Goal: Information Seeking & Learning: Learn about a topic

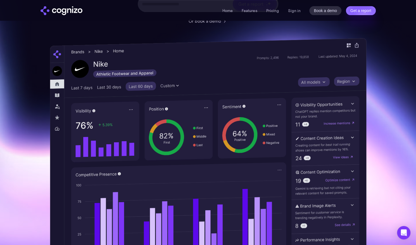
scroll to position [137, 0]
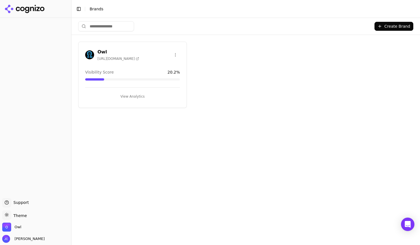
click at [175, 54] on html "Support Support Toggle theme Theme Owl [PERSON_NAME] Toggle Sidebar Brands Crea…" at bounding box center [210, 122] width 420 height 245
click at [217, 49] on html "Support Support Toggle theme Theme Owl [PERSON_NAME] Toggle Sidebar Brands Crea…" at bounding box center [210, 122] width 420 height 245
click at [133, 99] on button "View Analytics" at bounding box center [132, 96] width 95 height 9
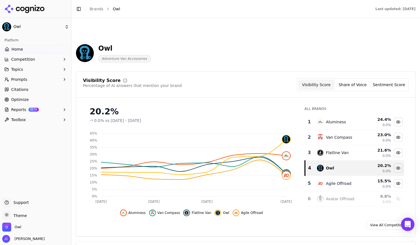
scroll to position [74, 0]
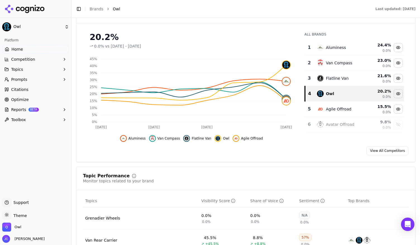
click at [61, 62] on button "Competition" at bounding box center [35, 59] width 67 height 9
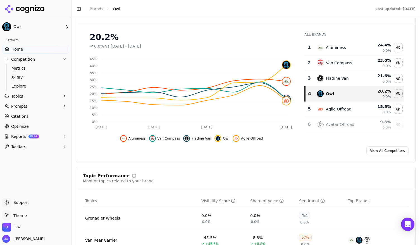
click at [60, 61] on button "Competition" at bounding box center [35, 59] width 67 height 9
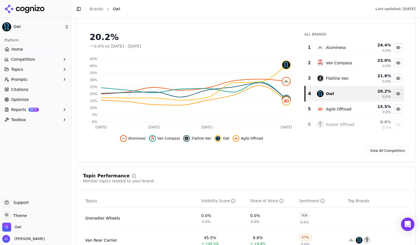
click at [64, 78] on icon "button" at bounding box center [64, 79] width 4 height 4
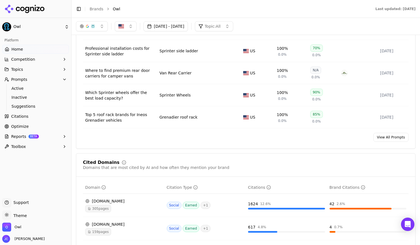
scroll to position [439, 0]
click at [65, 70] on icon "button" at bounding box center [64, 69] width 4 height 4
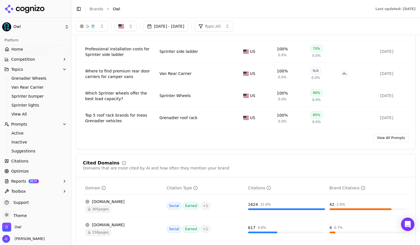
click at [63, 68] on button "Topics" at bounding box center [35, 69] width 67 height 9
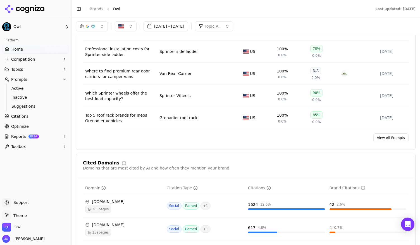
click at [66, 80] on icon "button" at bounding box center [64, 79] width 4 height 4
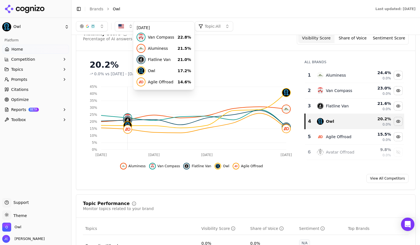
scroll to position [46, 0]
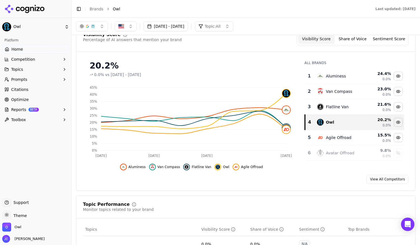
click at [117, 10] on span "Owl" at bounding box center [116, 9] width 7 height 6
drag, startPoint x: 117, startPoint y: 10, endPoint x: 108, endPoint y: 8, distance: 9.2
click at [108, 8] on ol "Brands Owl" at bounding box center [227, 9] width 275 height 6
click at [122, 11] on li "Owl" at bounding box center [238, 9] width 251 height 6
drag, startPoint x: 122, startPoint y: 11, endPoint x: 111, endPoint y: 4, distance: 13.3
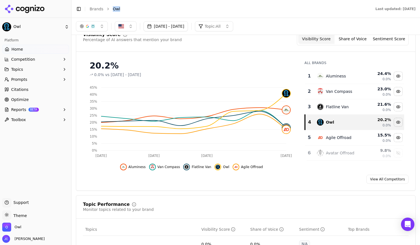
click at [111, 4] on header "Toggle Sidebar Brands Owl Last updated: [DATE]" at bounding box center [246, 9] width 349 height 18
click at [181, 10] on li "Owl" at bounding box center [238, 9] width 251 height 6
click at [63, 62] on button "Competition" at bounding box center [35, 59] width 67 height 9
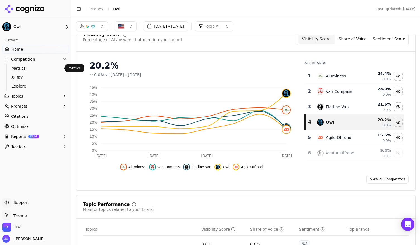
click at [24, 70] on span "Metrics" at bounding box center [35, 68] width 49 height 6
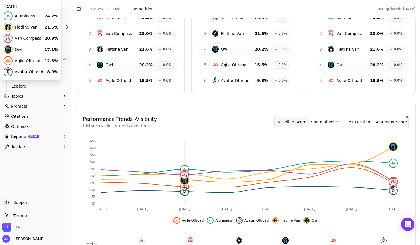
scroll to position [102, 0]
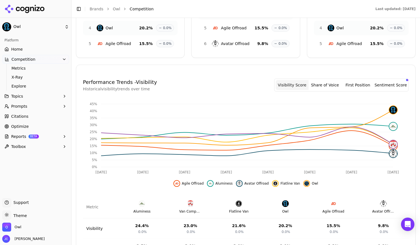
click at [322, 86] on button "Share of Voice" at bounding box center [325, 85] width 33 height 10
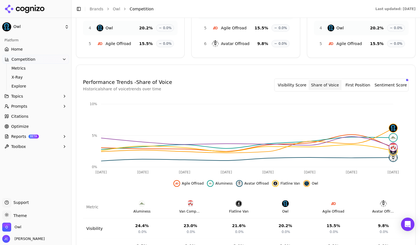
click at [364, 84] on button "First Position" at bounding box center [358, 85] width 33 height 10
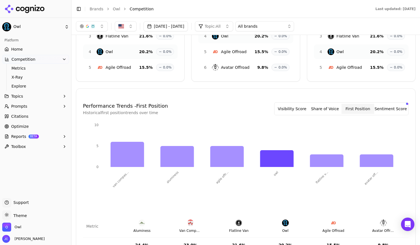
scroll to position [75, 0]
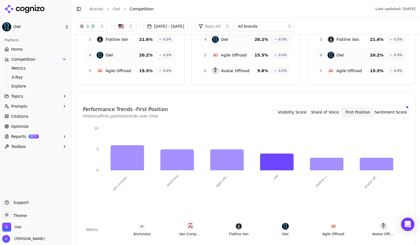
click at [390, 111] on button "Sentiment Score" at bounding box center [390, 112] width 33 height 10
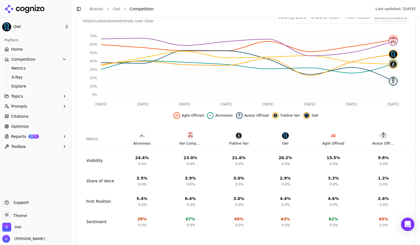
scroll to position [172, 0]
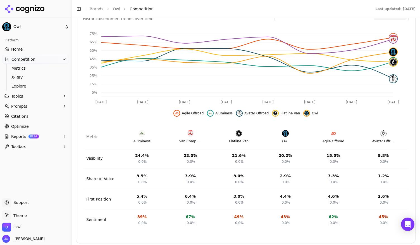
click at [56, 147] on button "Toolbox" at bounding box center [35, 146] width 67 height 9
click at [63, 105] on icon "button" at bounding box center [64, 106] width 4 height 4
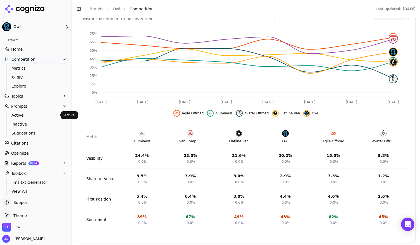
click at [24, 116] on span "Active" at bounding box center [35, 115] width 49 height 6
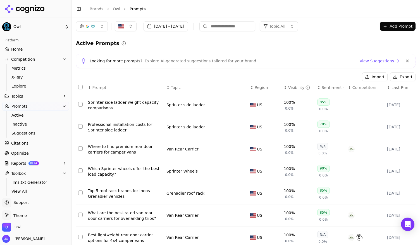
click at [63, 57] on button "Competition" at bounding box center [35, 59] width 67 height 9
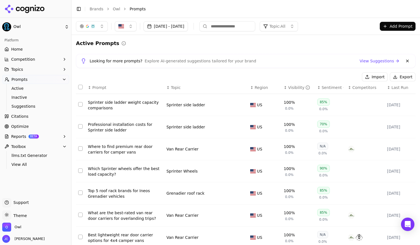
click at [61, 60] on button "Competition" at bounding box center [35, 59] width 67 height 9
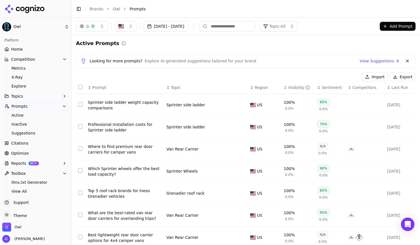
click at [25, 74] on span "X-Ray" at bounding box center [35, 77] width 49 height 6
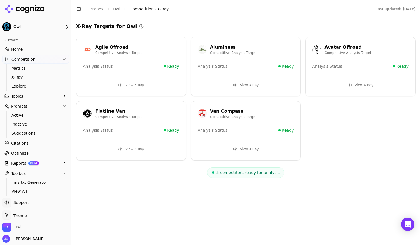
click at [136, 80] on button "View X-Ray" at bounding box center [131, 84] width 96 height 9
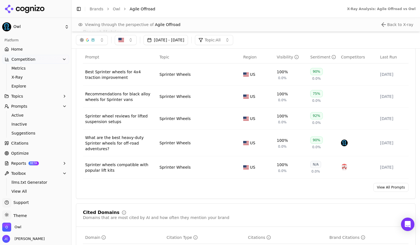
scroll to position [402, 0]
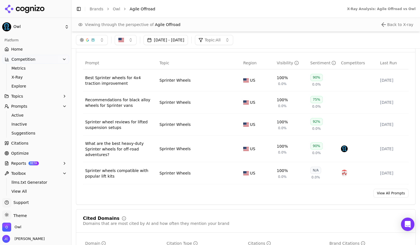
click at [27, 51] on link "Home" at bounding box center [35, 49] width 67 height 9
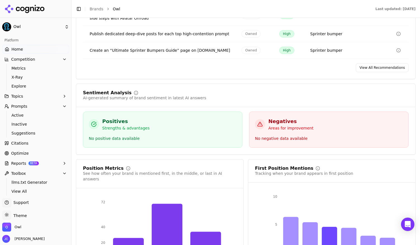
scroll to position [1013, 0]
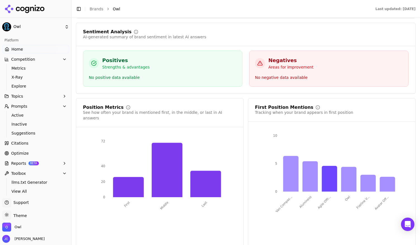
click at [333, 9] on li "Owl" at bounding box center [238, 9] width 251 height 6
click at [26, 115] on span "Active" at bounding box center [35, 115] width 49 height 6
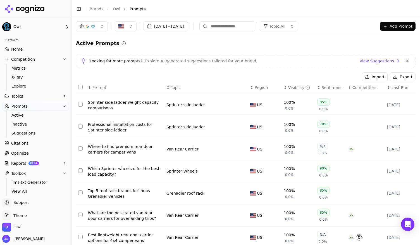
click at [79, 103] on button "Select row 1" at bounding box center [80, 104] width 4 height 4
click at [80, 105] on button "Select row 1" at bounding box center [80, 104] width 4 height 4
click at [106, 105] on div "Sprinter side ladder weight capacity comparisons" at bounding box center [125, 104] width 74 height 11
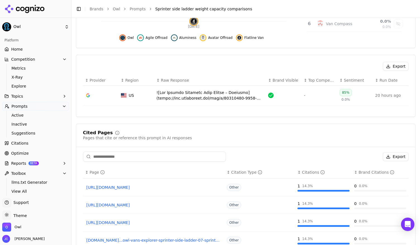
scroll to position [158, 0]
click at [210, 94] on div "Data table" at bounding box center [209, 94] width 107 height 11
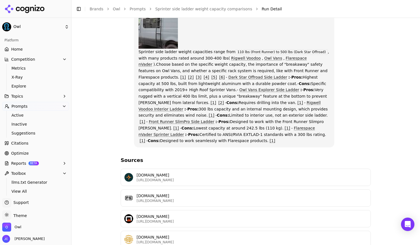
scroll to position [123, 0]
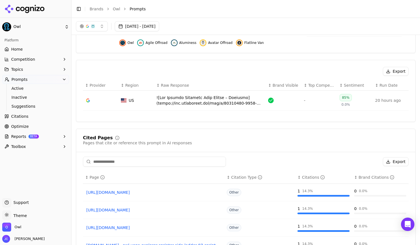
scroll to position [152, 0]
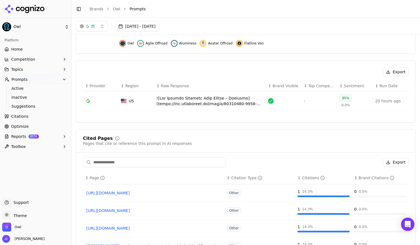
click at [66, 71] on icon "button" at bounding box center [64, 69] width 4 height 4
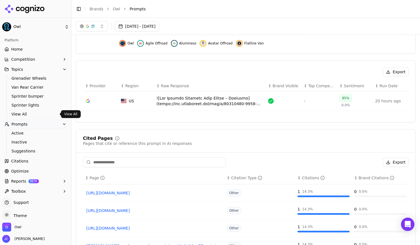
click at [28, 115] on span "View All" at bounding box center [35, 114] width 49 height 6
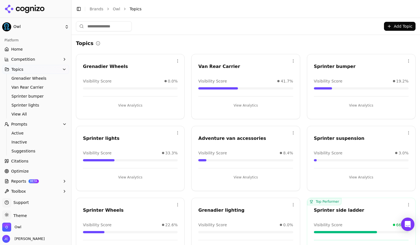
click at [391, 24] on button "Add Topic" at bounding box center [400, 26] width 32 height 9
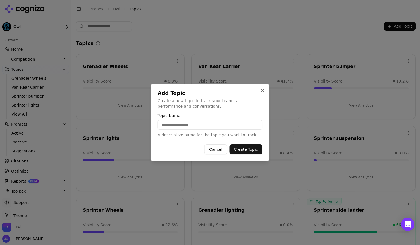
click at [215, 150] on button "Cancel" at bounding box center [216, 149] width 23 height 10
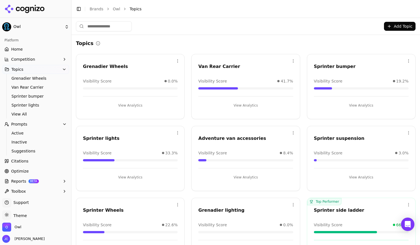
click at [356, 176] on button "View Analytics" at bounding box center [361, 177] width 95 height 9
click at [405, 133] on html "Owl Platform Home Competition Topics Grenadier Wheels Van Rear Carrier Sprinter…" at bounding box center [210, 122] width 420 height 245
click at [374, 145] on div "Edit" at bounding box center [382, 143] width 51 height 9
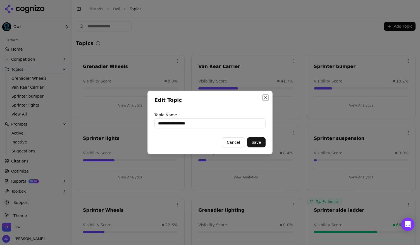
click at [266, 99] on button "Close" at bounding box center [266, 97] width 4 height 4
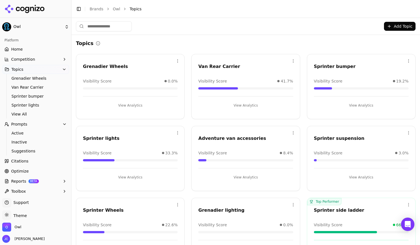
click at [366, 177] on button "View Analytics" at bounding box center [361, 177] width 95 height 9
click at [289, 60] on html "Owl Platform Home Competition Topics Grenadier Wheels Van Rear Carrier Sprinter…" at bounding box center [210, 122] width 420 height 245
click at [298, 43] on html "Owl Platform Home Competition Topics Grenadier Wheels Van Rear Carrier Sprinter…" at bounding box center [210, 122] width 420 height 245
click at [229, 68] on div "Van Rear Carrier" at bounding box center [245, 66] width 95 height 7
click at [129, 105] on button "View Analytics" at bounding box center [130, 105] width 95 height 9
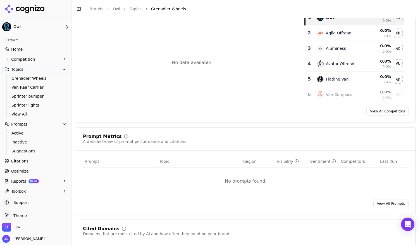
scroll to position [87, 0]
click at [385, 205] on link "View All Prompts" at bounding box center [391, 203] width 35 height 9
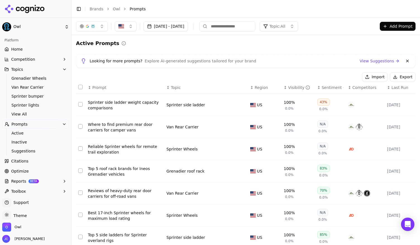
click at [383, 61] on link "View Suggestions" at bounding box center [380, 61] width 40 height 6
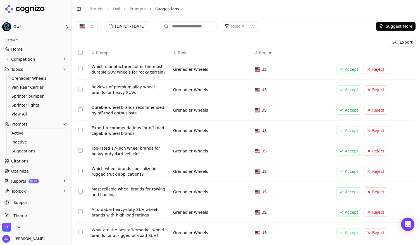
scroll to position [19, 0]
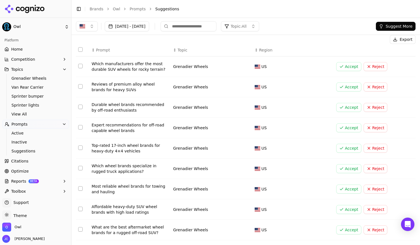
click at [183, 51] on span "Topic" at bounding box center [183, 50] width 10 height 6
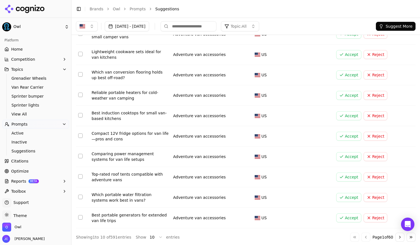
scroll to position [0, 0]
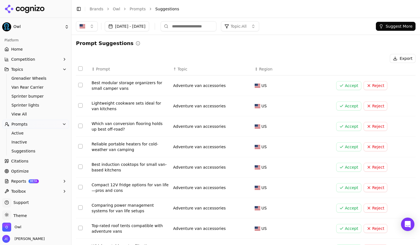
click at [20, 72] on button "Topics" at bounding box center [35, 69] width 67 height 9
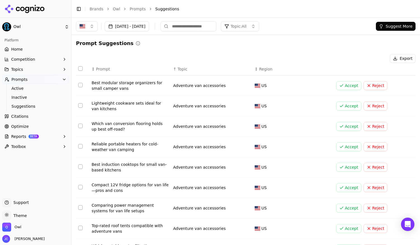
click at [65, 70] on icon "button" at bounding box center [64, 69] width 4 height 4
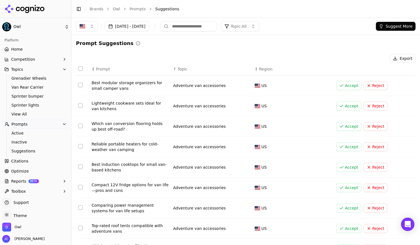
click at [63, 69] on icon "button" at bounding box center [64, 69] width 2 height 1
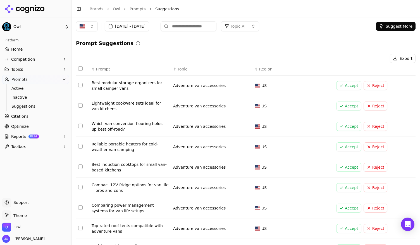
click at [27, 203] on div "Support Support" at bounding box center [35, 203] width 67 height 11
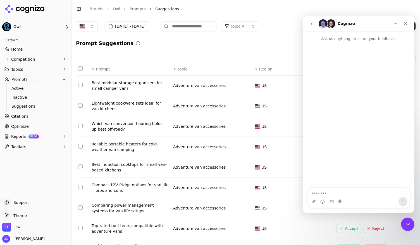
click at [63, 144] on icon "button" at bounding box center [64, 146] width 4 height 4
click at [34, 128] on link "Optimize" at bounding box center [35, 126] width 67 height 9
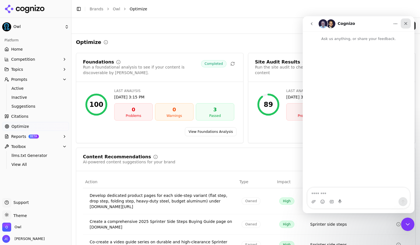
click at [409, 24] on div "Close" at bounding box center [406, 23] width 10 height 10
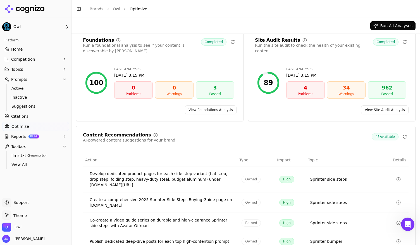
scroll to position [21, 0]
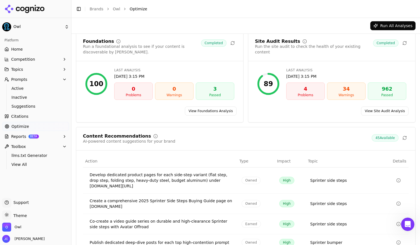
click at [376, 111] on link "View Site Audit Analysis" at bounding box center [385, 110] width 48 height 9
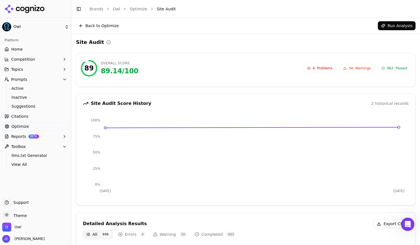
click at [320, 68] on span "Problems" at bounding box center [324, 68] width 15 height 4
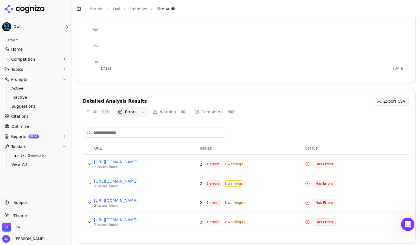
scroll to position [124, 0]
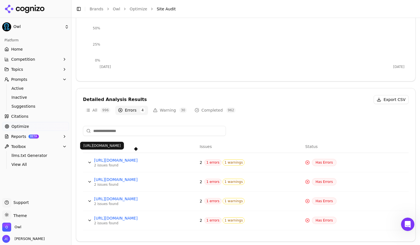
click at [90, 162] on button "Data table" at bounding box center [89, 162] width 9 height 9
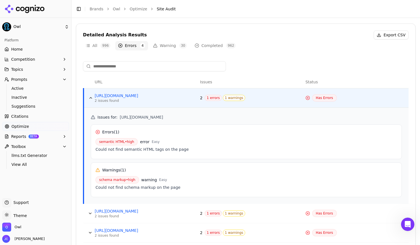
scroll to position [219, 0]
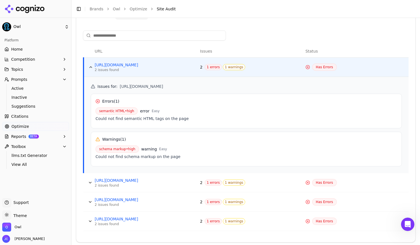
click at [92, 67] on button "Data table" at bounding box center [90, 67] width 9 height 9
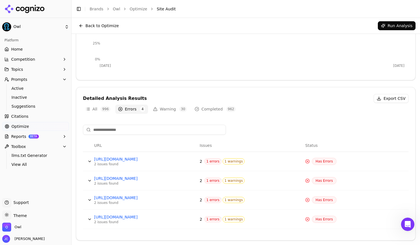
scroll to position [124, 0]
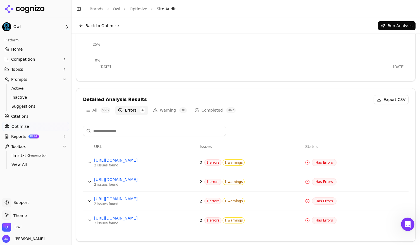
click at [173, 110] on button "Warning 30" at bounding box center [169, 110] width 39 height 9
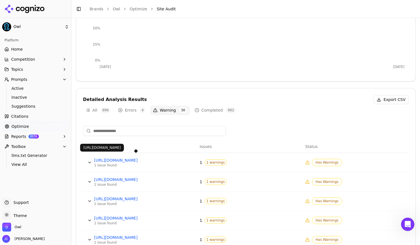
scroll to position [143, 0]
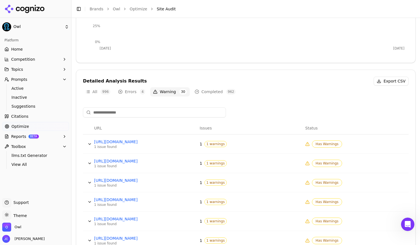
click at [30, 126] on link "Optimize" at bounding box center [35, 126] width 67 height 9
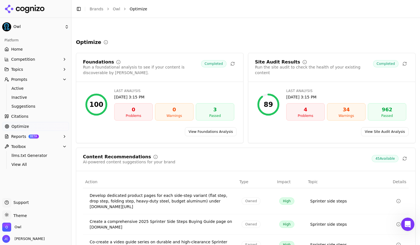
scroll to position [67, 0]
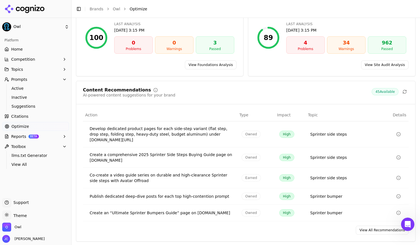
click at [62, 58] on icon "button" at bounding box center [64, 59] width 4 height 4
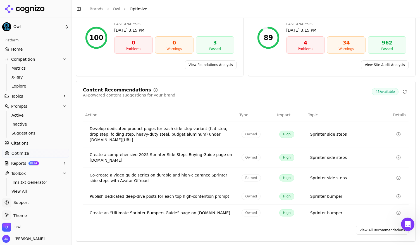
scroll to position [2, 0]
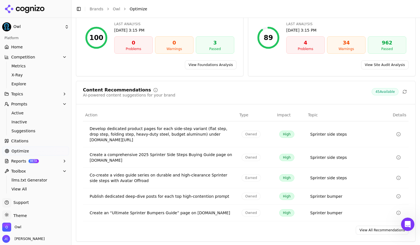
click at [35, 7] on icon at bounding box center [35, 8] width 1 height 6
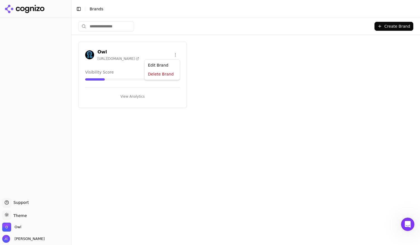
click at [175, 53] on html "Support Support Toggle theme Theme Owl [PERSON_NAME] Toggle Sidebar Brands Crea…" at bounding box center [210, 122] width 420 height 245
click at [117, 49] on h3 "Owl" at bounding box center [119, 52] width 42 height 7
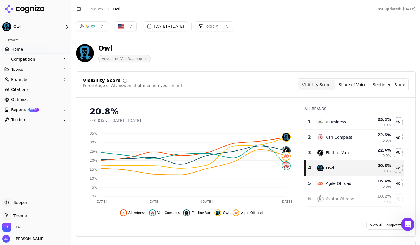
click at [65, 69] on icon "button" at bounding box center [64, 69] width 4 height 4
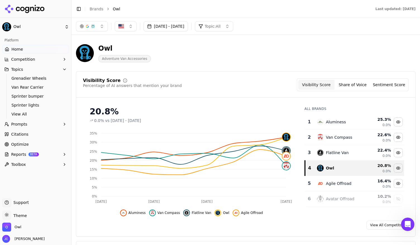
click at [57, 60] on button "Competition" at bounding box center [35, 59] width 67 height 9
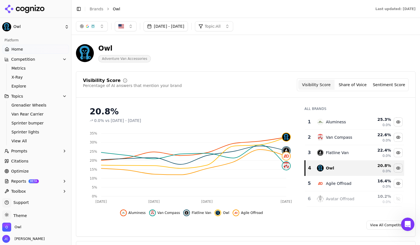
click at [30, 133] on span "Sprinter lights" at bounding box center [35, 132] width 49 height 6
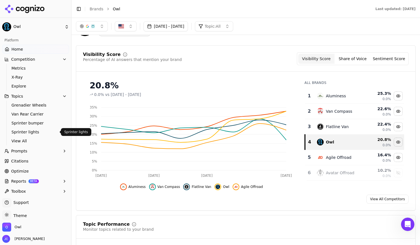
scroll to position [26, 0]
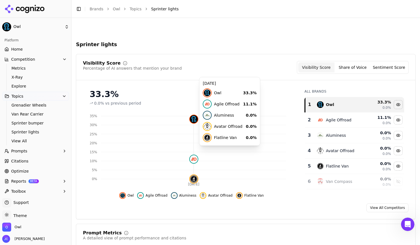
scroll to position [105, 0]
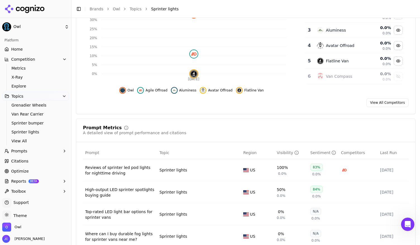
click at [35, 191] on button "Toolbox" at bounding box center [35, 191] width 67 height 9
click at [62, 182] on icon "button" at bounding box center [64, 181] width 4 height 4
click at [18, 54] on ul "Home Competition Metrics X-Ray Explore Topics Grenadier Wheels Van Rear Carrier…" at bounding box center [35, 138] width 67 height 187
click at [24, 49] on link "Home" at bounding box center [35, 49] width 67 height 9
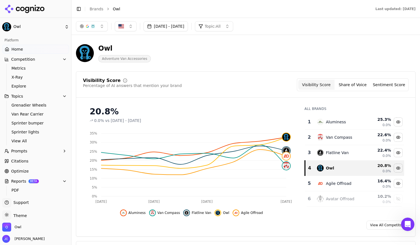
click at [56, 148] on button "Prompts" at bounding box center [35, 150] width 67 height 9
click at [26, 157] on span "Active" at bounding box center [35, 160] width 49 height 6
